Goal: Information Seeking & Learning: Learn about a topic

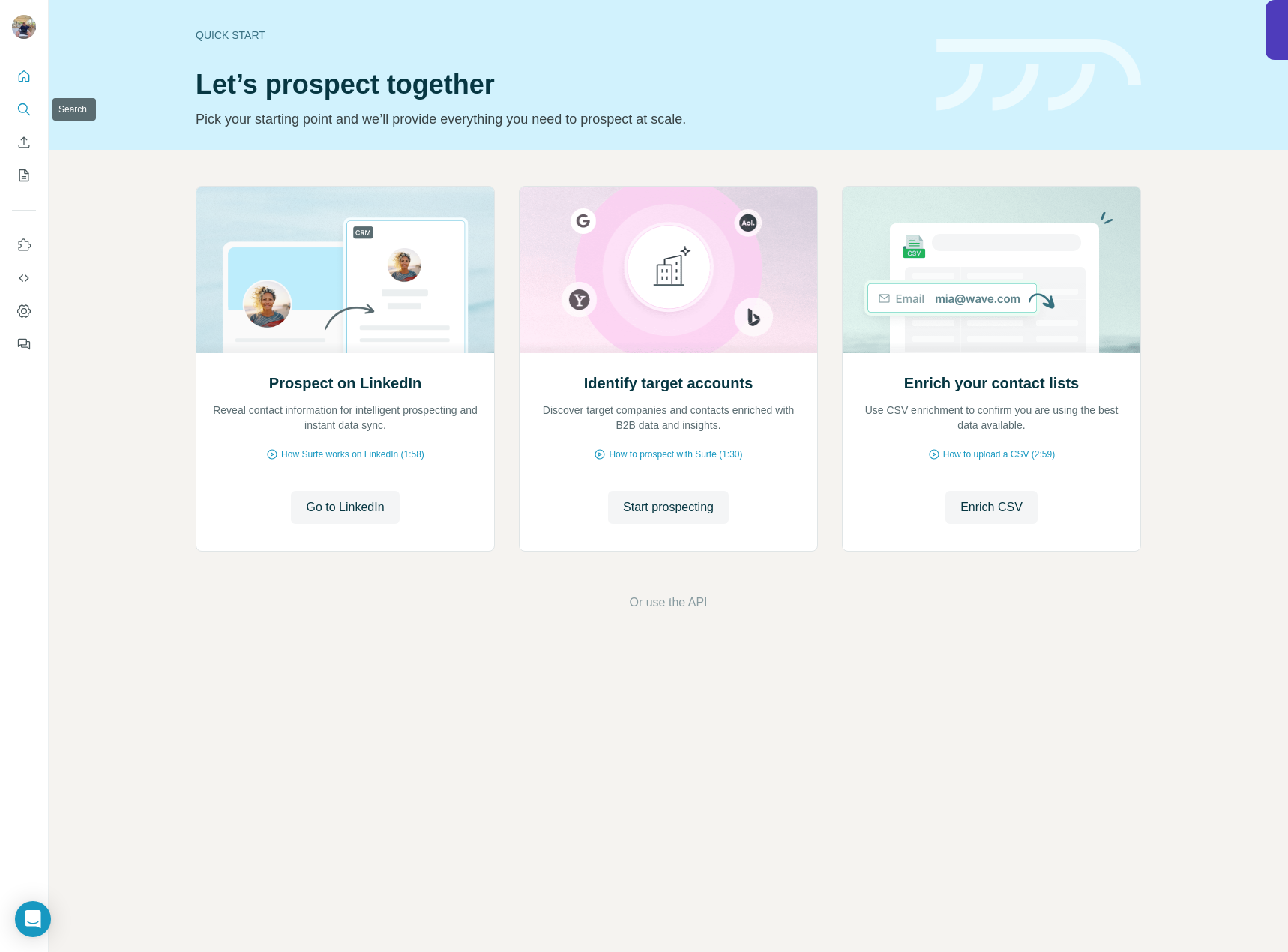
click at [19, 113] on icon "Search" at bounding box center [24, 109] width 15 height 15
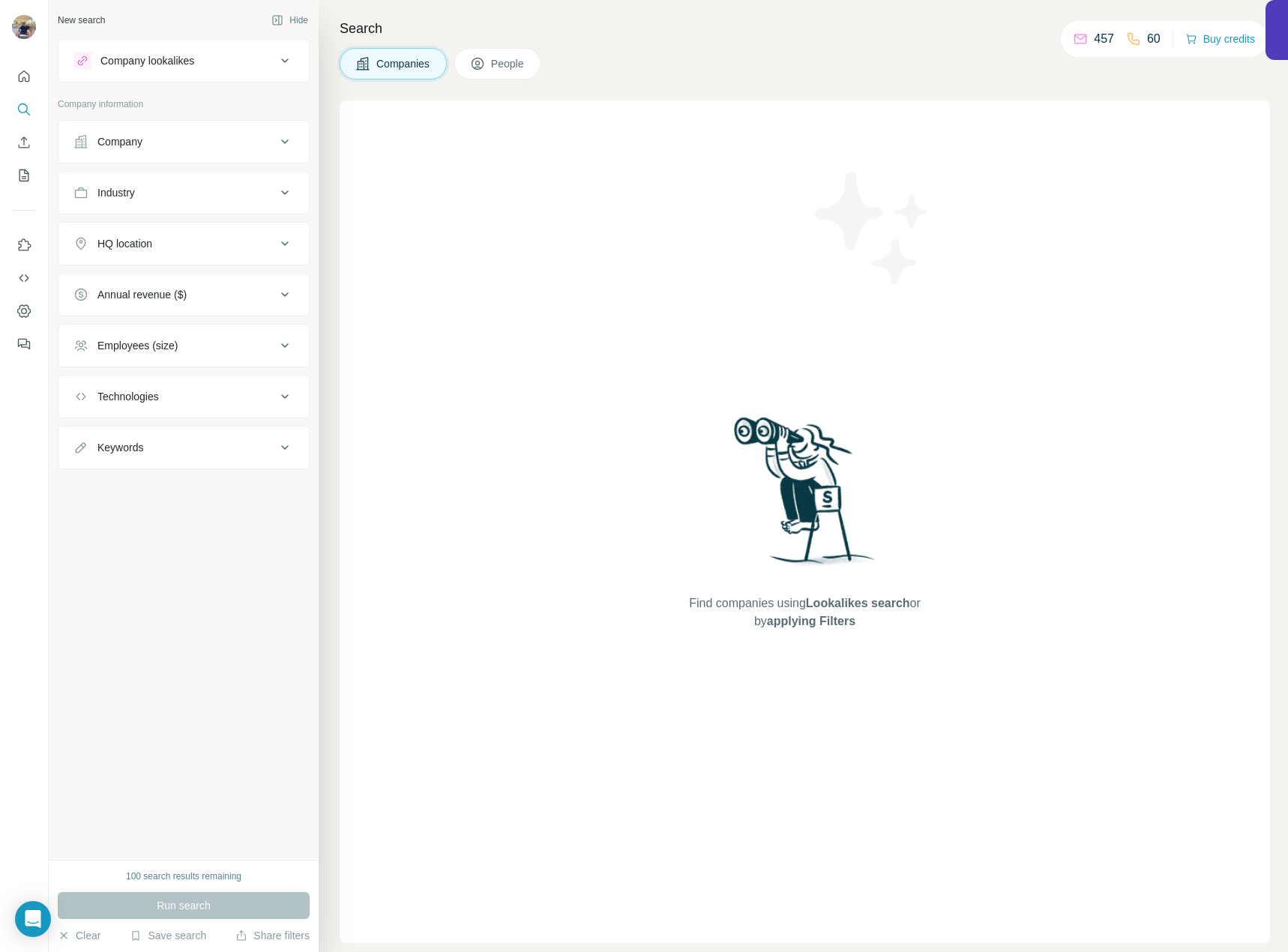
click at [270, 68] on div "Company lookalikes" at bounding box center [175, 61] width 202 height 18
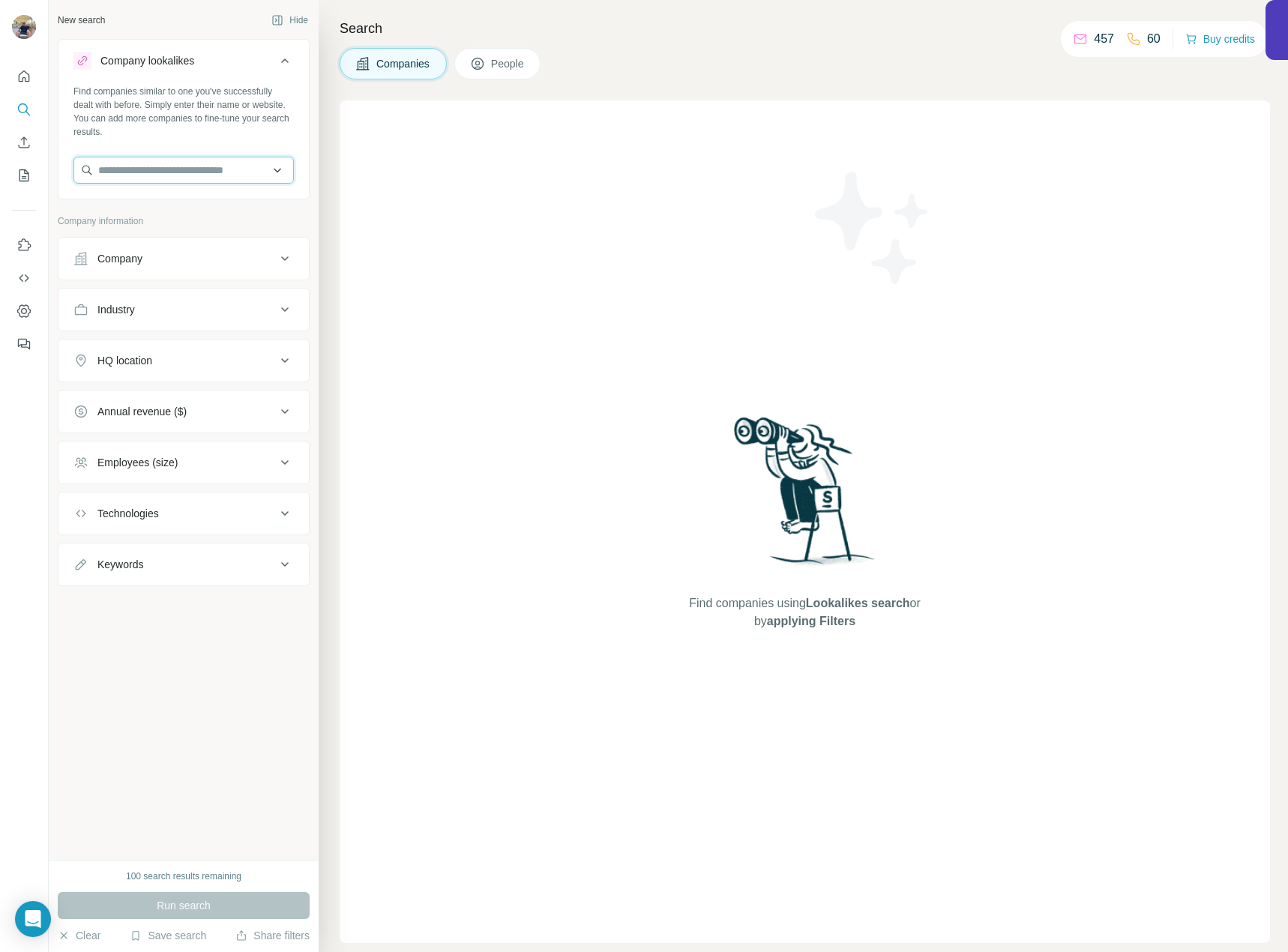
click at [211, 163] on input "text" at bounding box center [184, 170] width 220 height 27
click at [218, 177] on input "**********" at bounding box center [184, 170] width 220 height 27
type input "**********"
click at [163, 681] on div "New search Hide Company lookalikes Find companies similar to one you've success…" at bounding box center [183, 430] width 270 height 860
click at [240, 170] on input "text" at bounding box center [184, 170] width 220 height 27
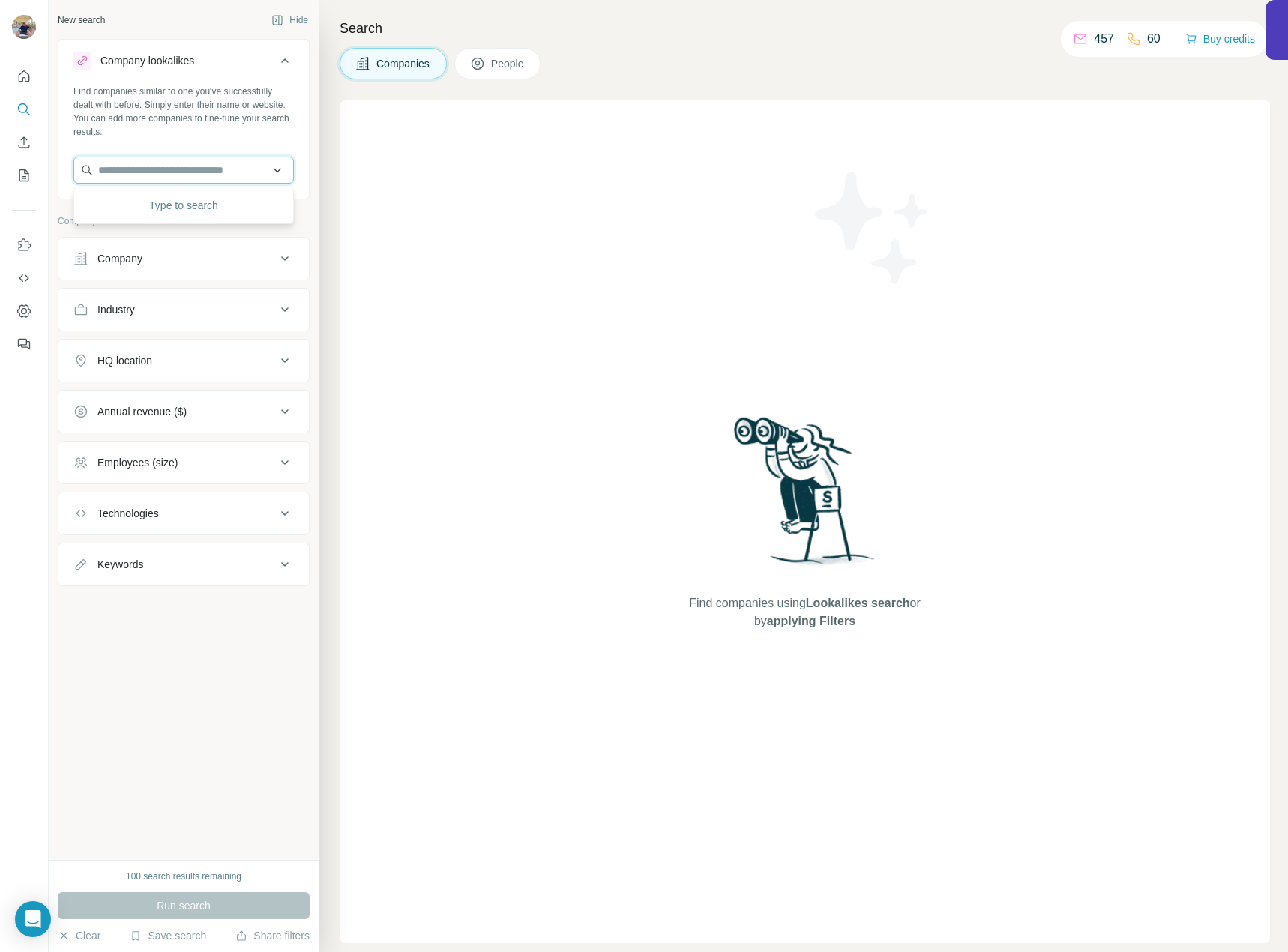
click at [242, 167] on input "text" at bounding box center [184, 170] width 220 height 27
drag, startPoint x: 212, startPoint y: 177, endPoint x: 157, endPoint y: 179, distance: 55.0
click at [151, 173] on input "**********" at bounding box center [184, 170] width 220 height 27
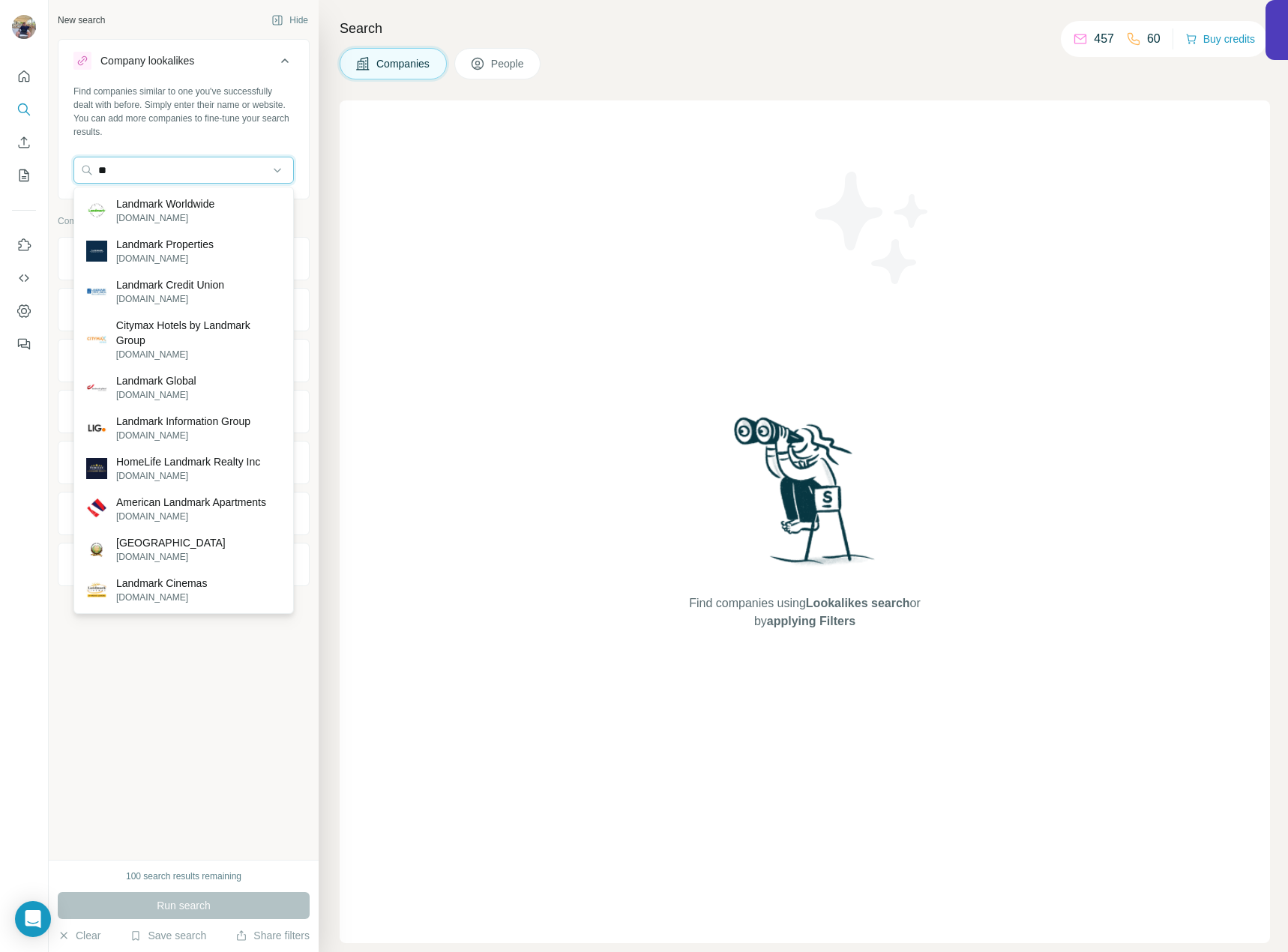
type input "*"
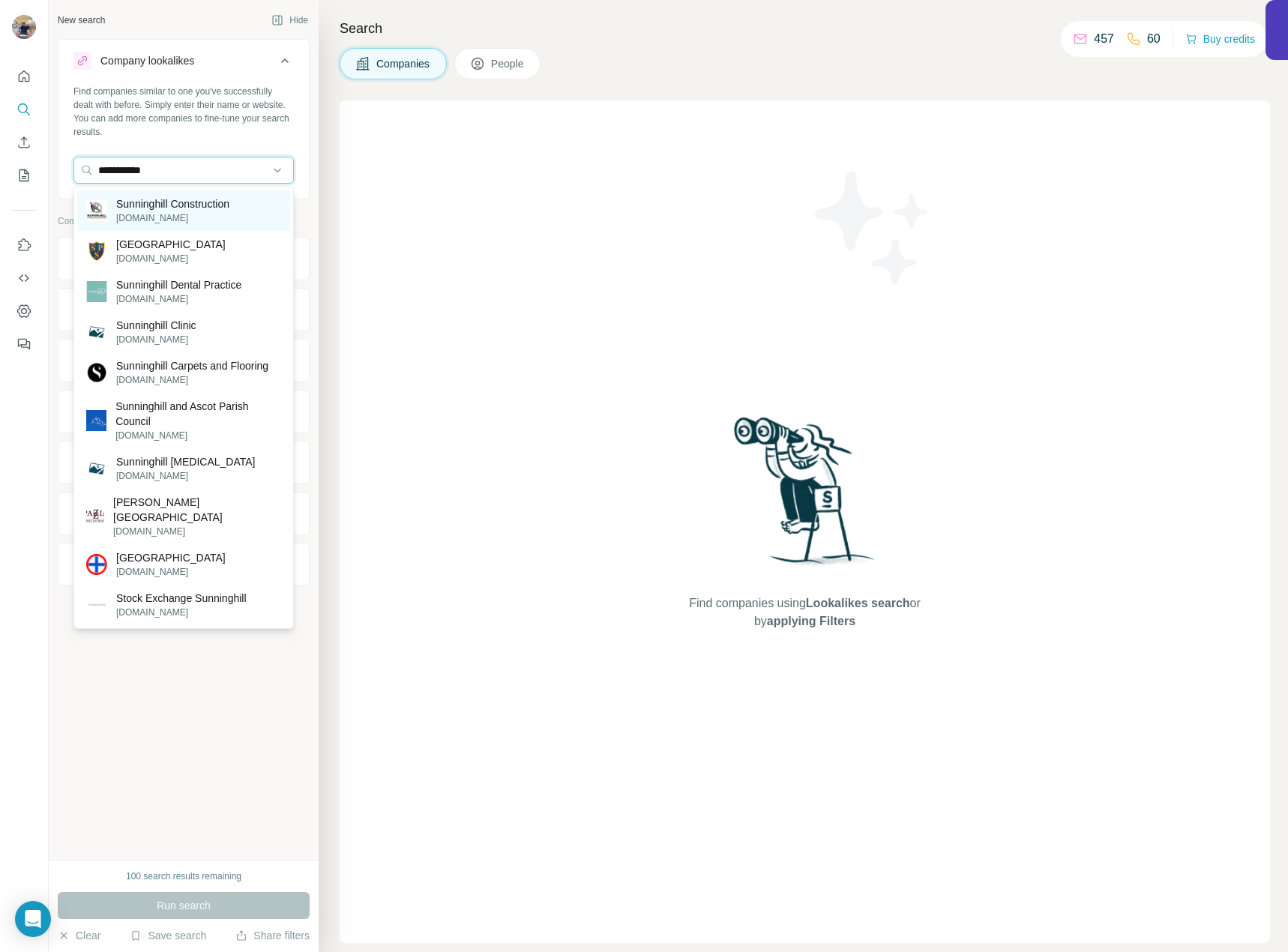
type input "**********"
click at [201, 202] on p "Sunninghill Construction" at bounding box center [173, 204] width 113 height 15
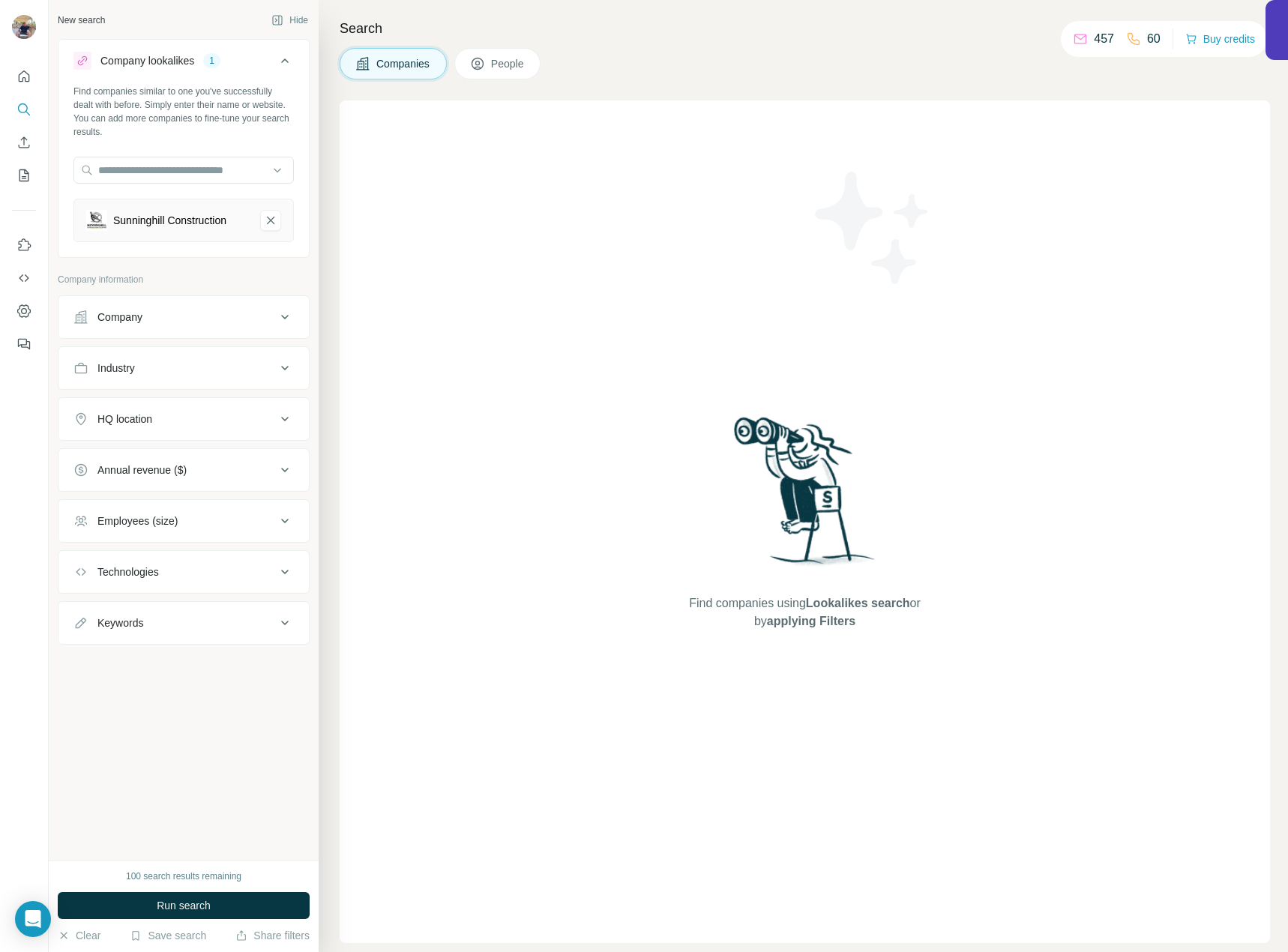
click at [157, 903] on span "Run search" at bounding box center [183, 906] width 54 height 15
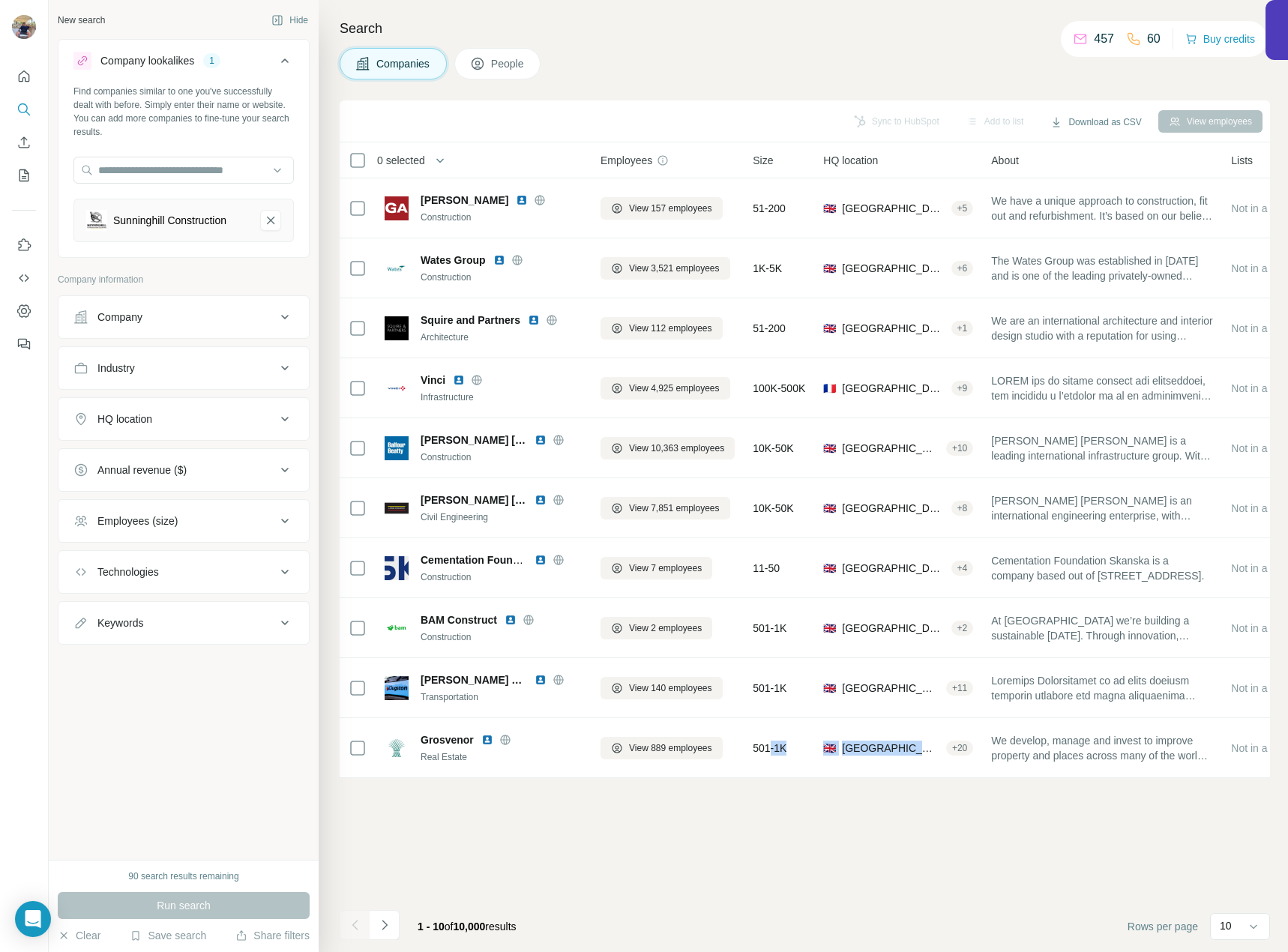
drag, startPoint x: 777, startPoint y: 785, endPoint x: 923, endPoint y: 784, distance: 146.0
click at [923, 784] on div "Sync to HubSpot Add to list Download as CSV View employees 0 selected Companies…" at bounding box center [804, 526] width 930 height 852
click at [815, 786] on div "Sync to HubSpot Add to list Download as CSV View employees 0 selected Companies…" at bounding box center [804, 526] width 930 height 852
click at [1226, 916] on div "10" at bounding box center [1238, 927] width 37 height 26
click at [1236, 825] on div "40" at bounding box center [1239, 838] width 52 height 27
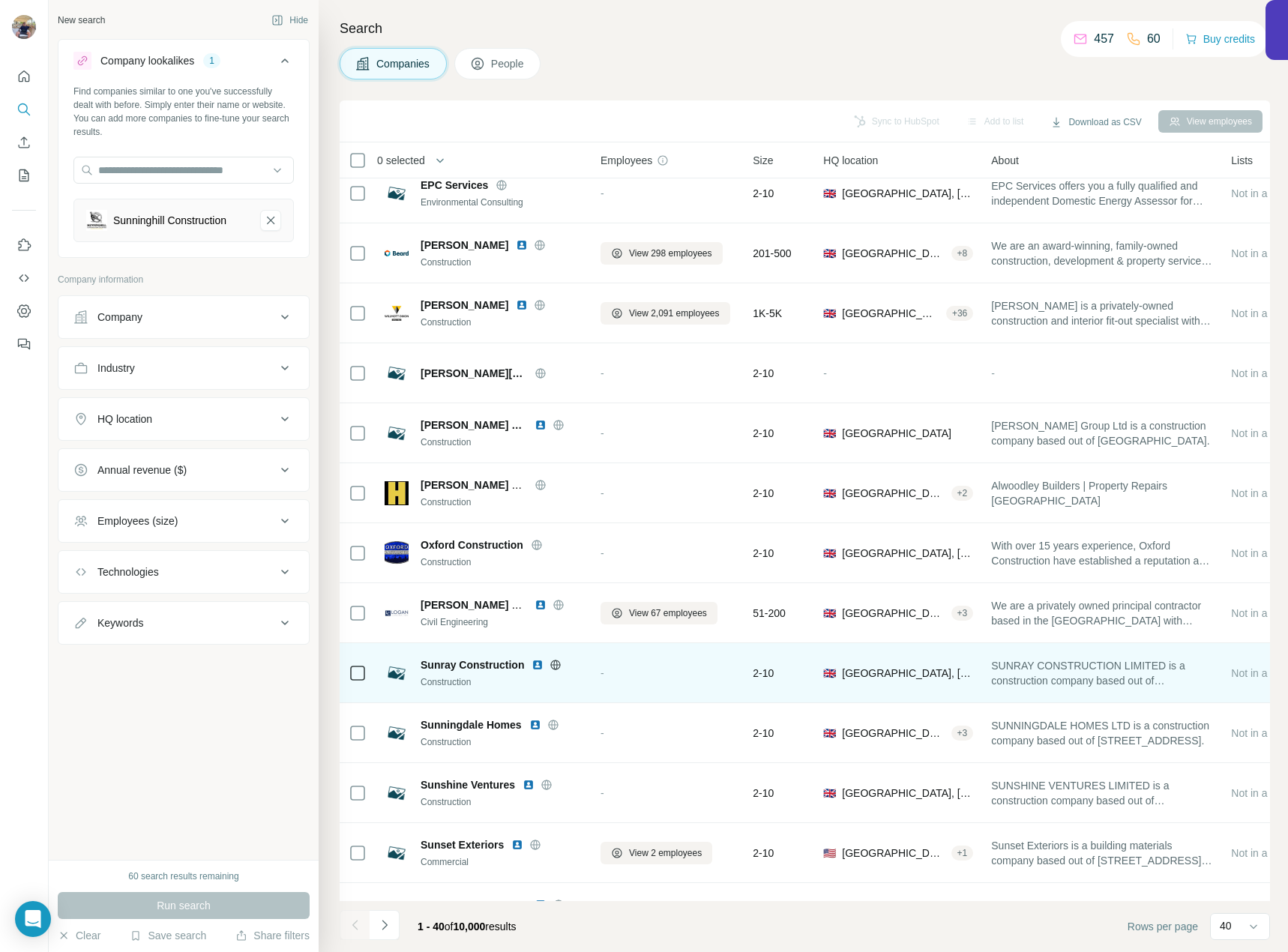
scroll to position [1683, 0]
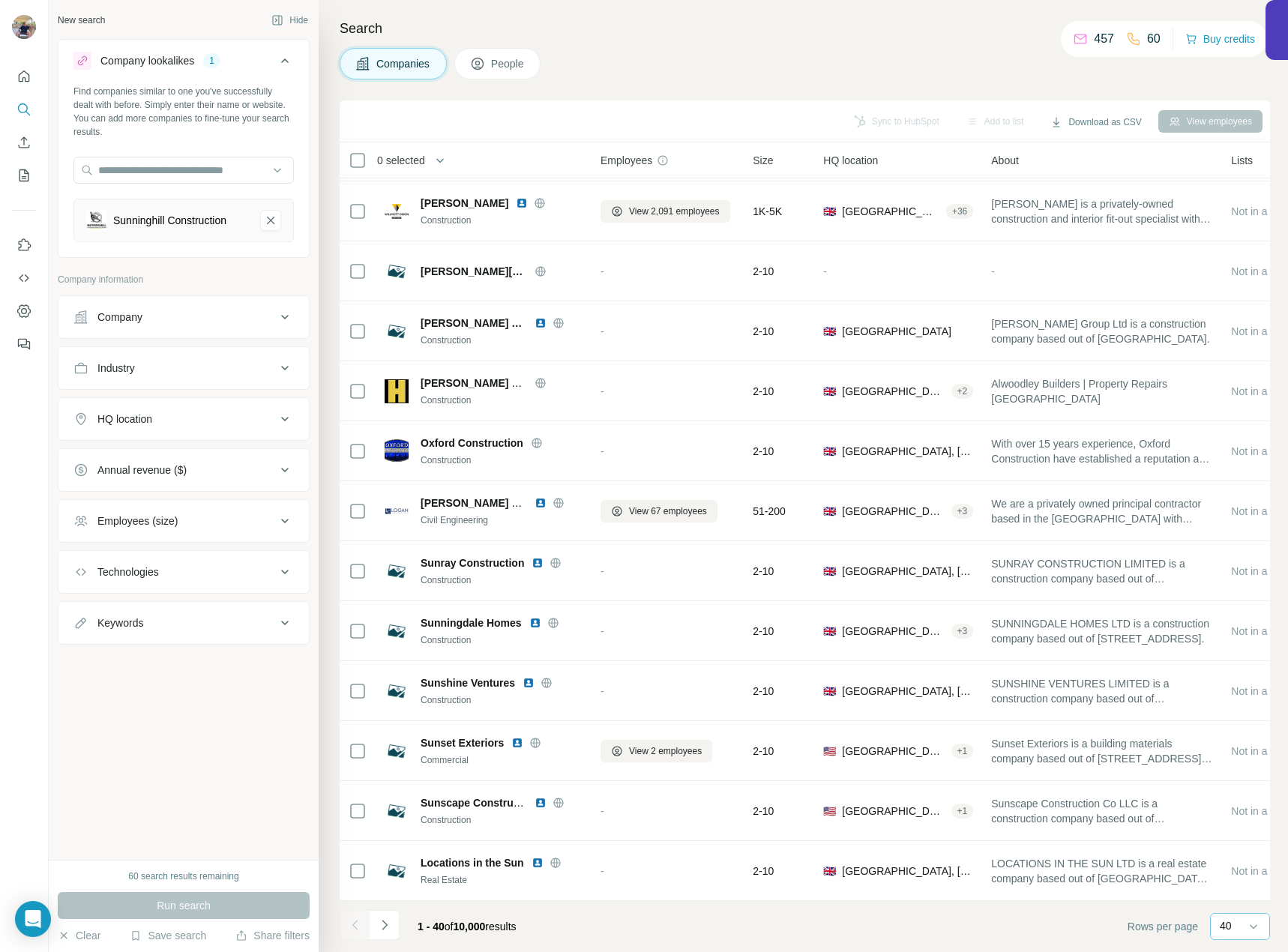
click at [1226, 935] on div "40" at bounding box center [1238, 927] width 37 height 26
click at [1234, 815] on p "60" at bounding box center [1229, 812] width 12 height 15
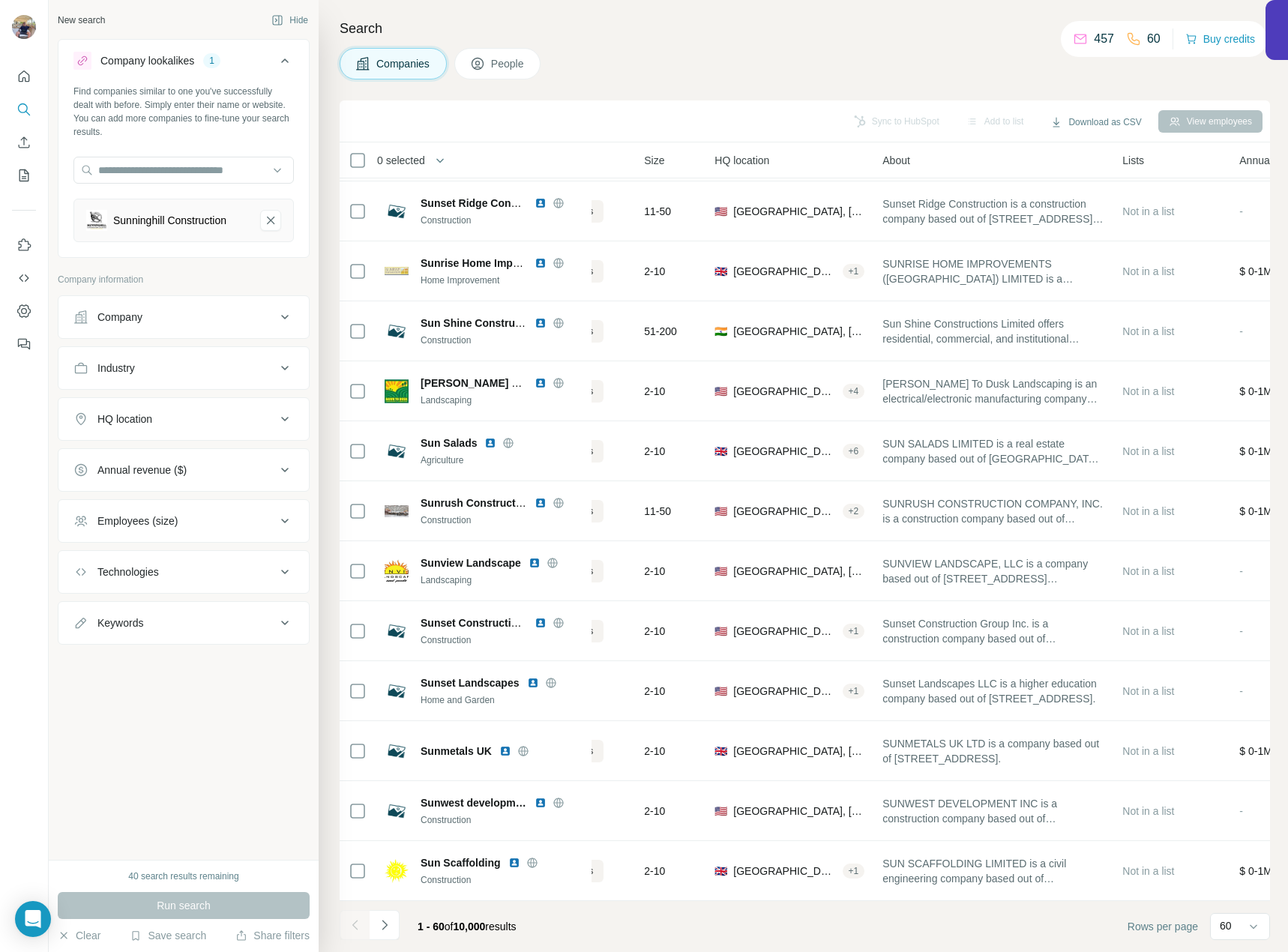
scroll to position [2883, 0]
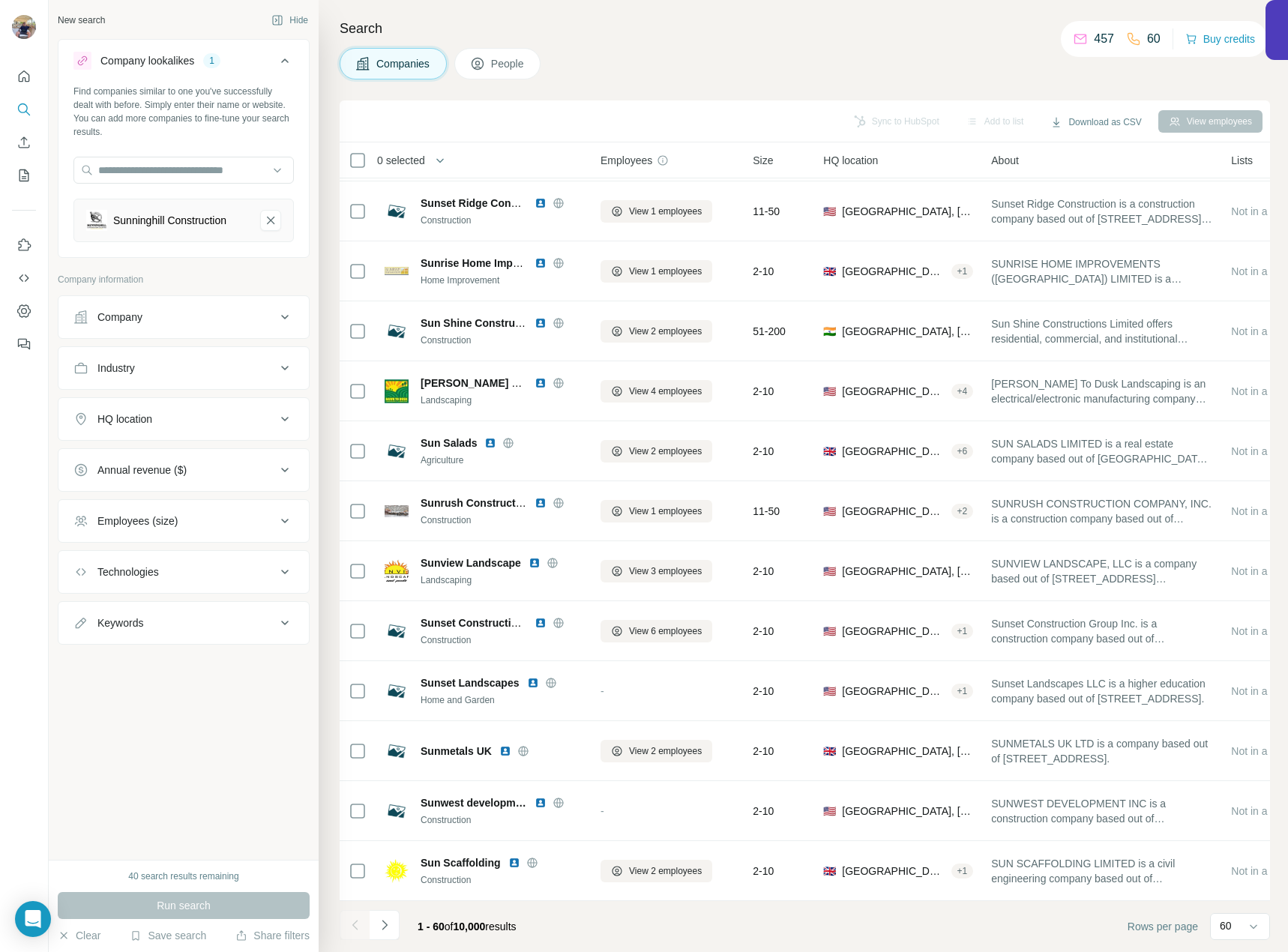
click at [381, 925] on icon "Navigate to next page" at bounding box center [385, 925] width 15 height 15
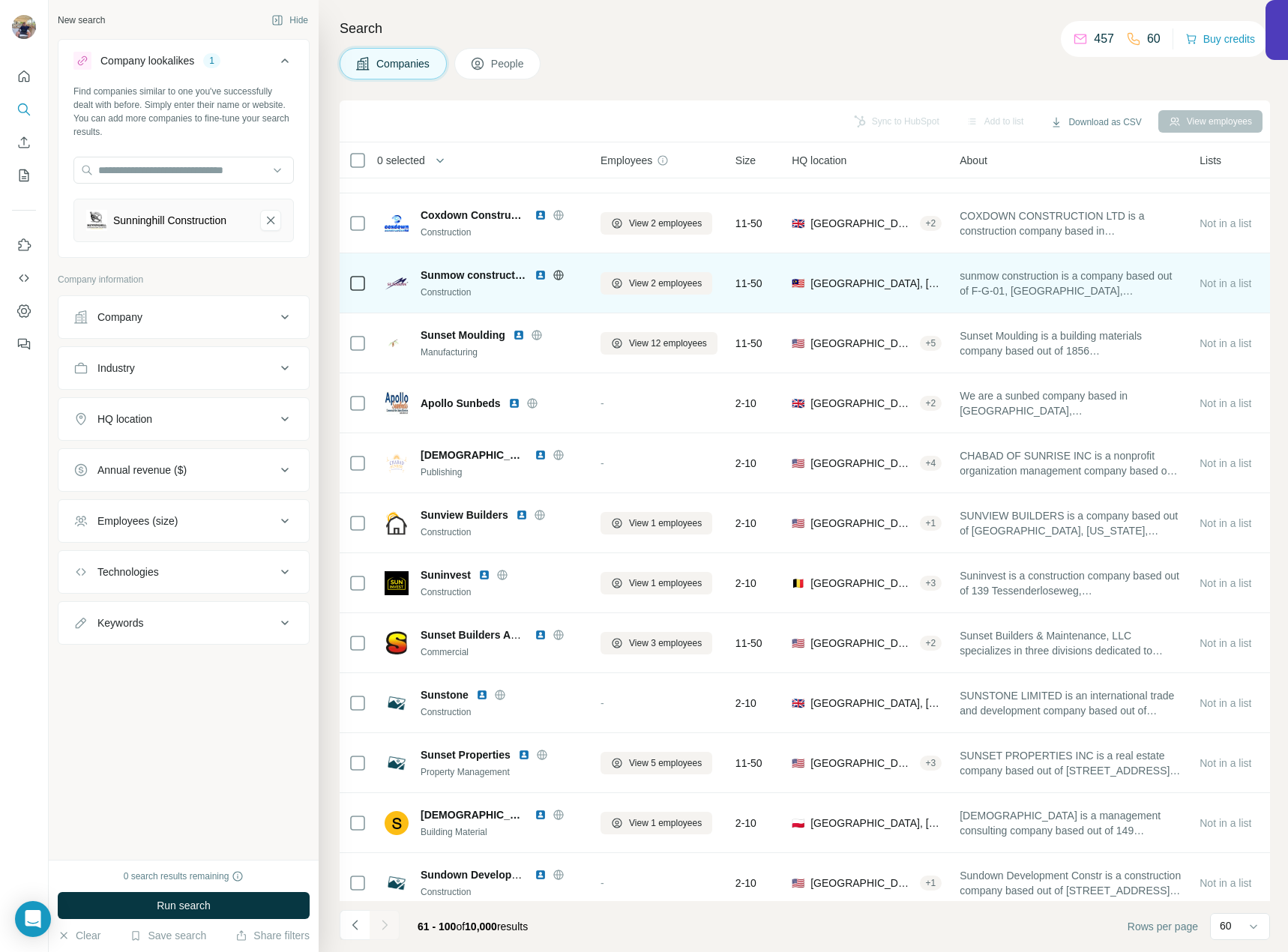
scroll to position [1384, 0]
